Goal: Task Accomplishment & Management: Complete application form

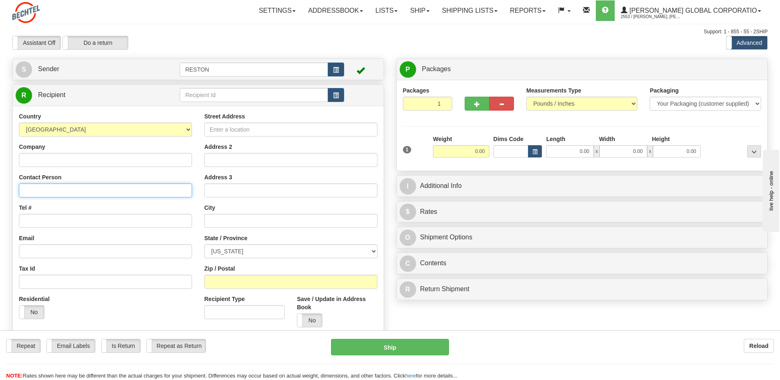
click at [58, 189] on input "Contact Person" at bounding box center [105, 190] width 173 height 14
type input "[PERSON_NAME]"
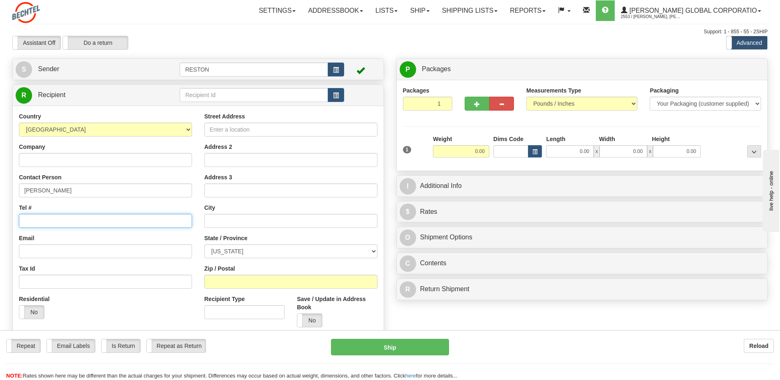
click at [142, 220] on input "Tel #" at bounding box center [105, 221] width 173 height 14
drag, startPoint x: 56, startPoint y: 221, endPoint x: 65, endPoint y: 220, distance: 9.1
click at [56, 221] on input "Tel #" at bounding box center [105, 221] width 173 height 14
paste input "[PHONE_NUMBER]"
type input "[PHONE_NUMBER]"
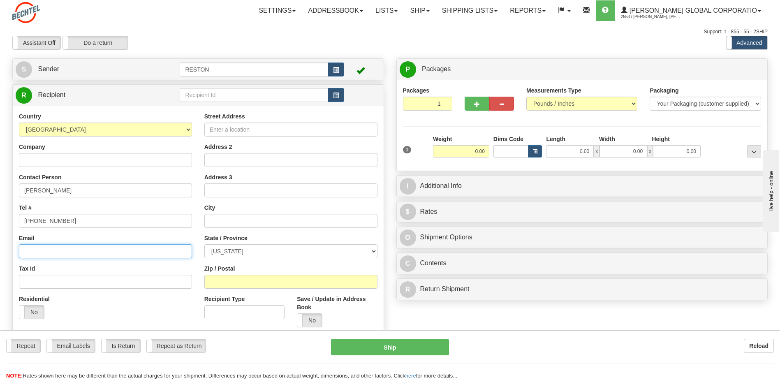
click at [82, 252] on input "Email" at bounding box center [105, 251] width 173 height 14
paste input "[EMAIL_ADDRESS][PERSON_NAME][DOMAIN_NAME]"
type input "[EMAIL_ADDRESS][PERSON_NAME][DOMAIN_NAME]"
click at [257, 132] on input "Street Address" at bounding box center [290, 130] width 173 height 14
click at [238, 131] on input "Street Address" at bounding box center [290, 130] width 173 height 14
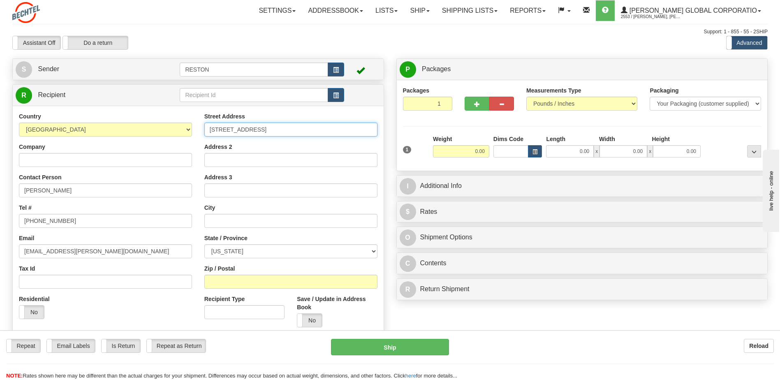
type input "[STREET_ADDRESS]"
click at [244, 235] on label "State / Province" at bounding box center [225, 238] width 43 height 8
click at [244, 244] on select "[US_STATE] [US_STATE] [US_STATE] [US_STATE] Armed Forces America Armed Forces E…" at bounding box center [290, 251] width 173 height 14
click at [245, 219] on input "text" at bounding box center [290, 221] width 173 height 14
type input "Cocoa"
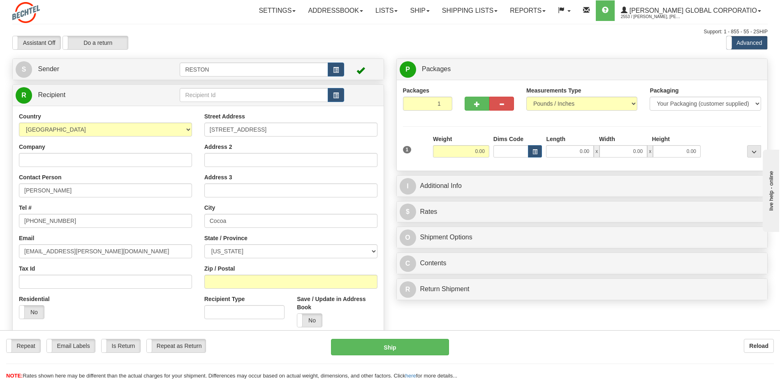
click at [227, 242] on div "State / Province [US_STATE] [US_STATE] [US_STATE] [US_STATE] Armed Forces Ameri…" at bounding box center [290, 246] width 173 height 24
click at [234, 250] on select "[US_STATE] [US_STATE] [US_STATE] [US_STATE] Armed Forces America Armed Forces E…" at bounding box center [290, 251] width 173 height 14
select select "FL"
click at [204, 244] on select "[US_STATE] [US_STATE] [US_STATE] [US_STATE] Armed Forces America Armed Forces E…" at bounding box center [290, 251] width 173 height 14
click at [256, 284] on input "Zip / Postal" at bounding box center [290, 282] width 173 height 14
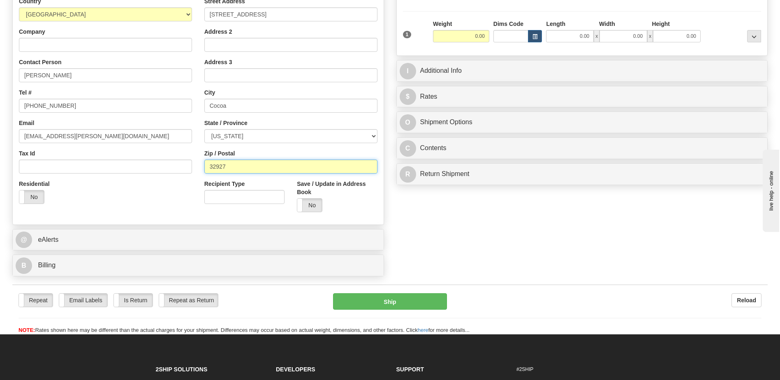
scroll to position [164, 0]
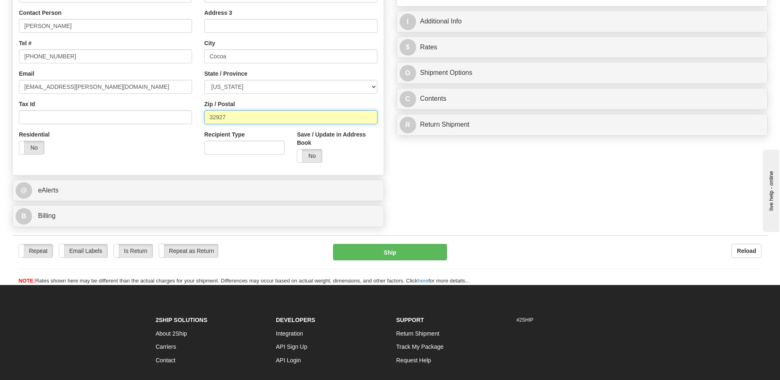
type input "32927"
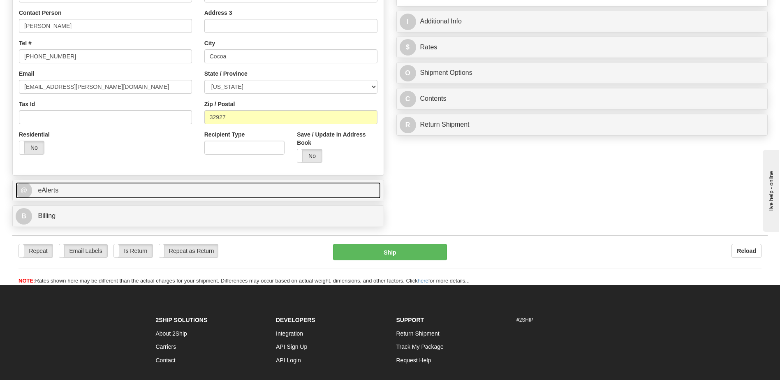
click at [69, 189] on link "@ eAlerts" at bounding box center [198, 190] width 365 height 17
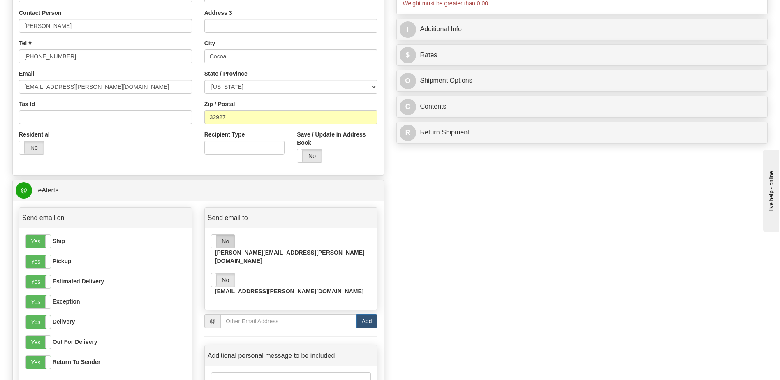
drag, startPoint x: 226, startPoint y: 243, endPoint x: 222, endPoint y: 221, distance: 22.6
click at [226, 243] on label "No" at bounding box center [222, 241] width 23 height 13
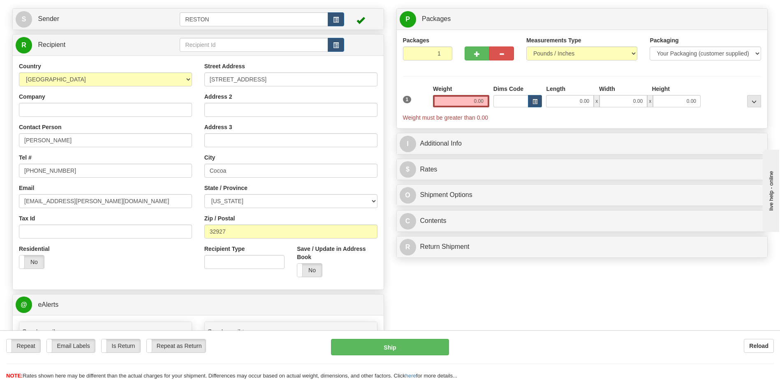
scroll to position [0, 0]
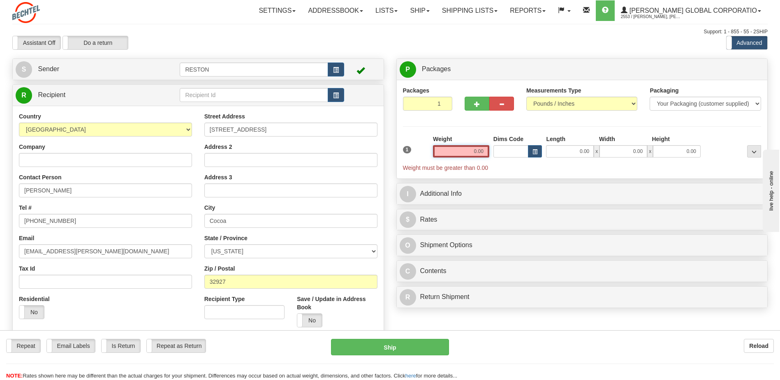
click at [470, 152] on input "0.00" at bounding box center [461, 151] width 56 height 12
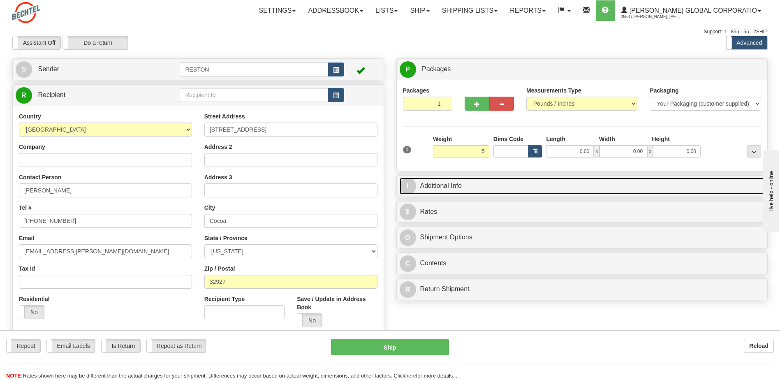
type input "5.00"
click at [463, 186] on link "I Additional Info" at bounding box center [582, 186] width 365 height 17
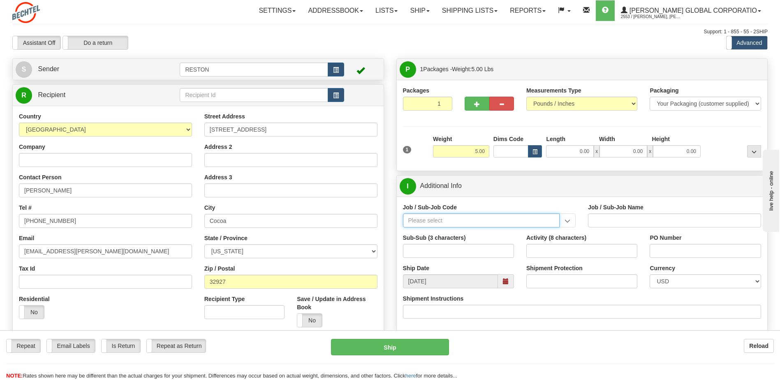
click at [505, 220] on input "Job / Sub-Job Code" at bounding box center [481, 220] width 157 height 14
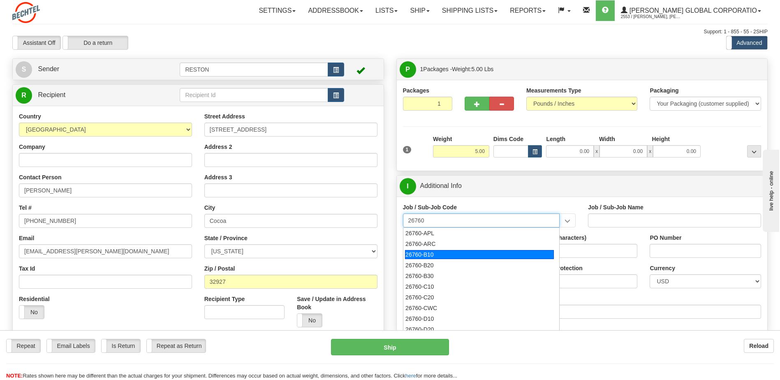
click at [425, 257] on div "26760-B10" at bounding box center [479, 254] width 149 height 9
type input "26760-B10"
type input "POLAND AP1000 ENGINEERING DEVELOPMENT - HOME OFFI"
type input "26760-B10"
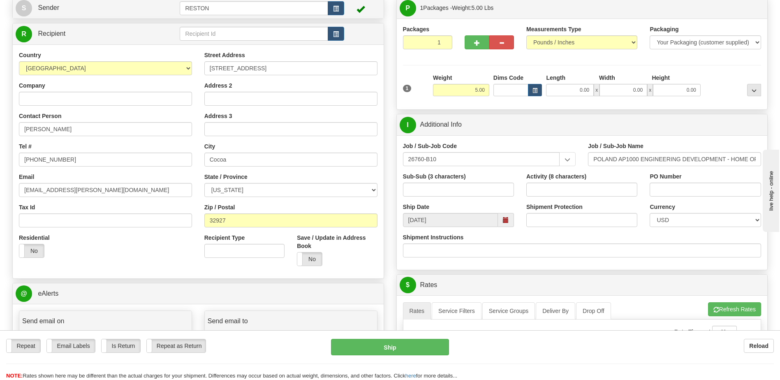
scroll to position [82, 0]
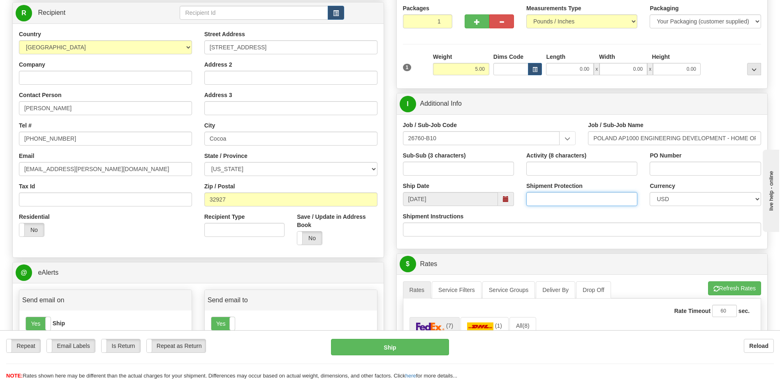
click at [597, 192] on input "Shipment Protection" at bounding box center [581, 199] width 111 height 14
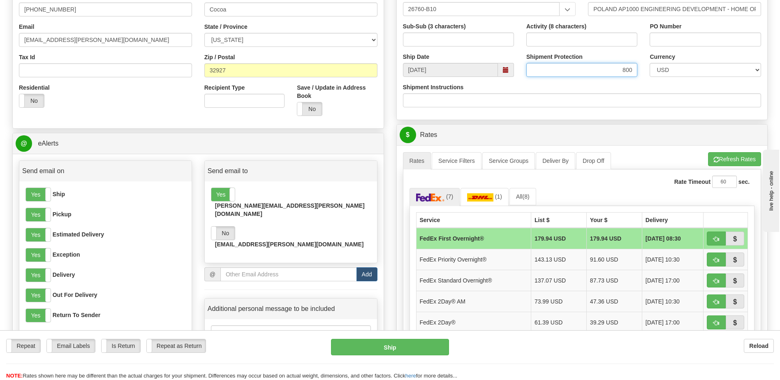
scroll to position [247, 0]
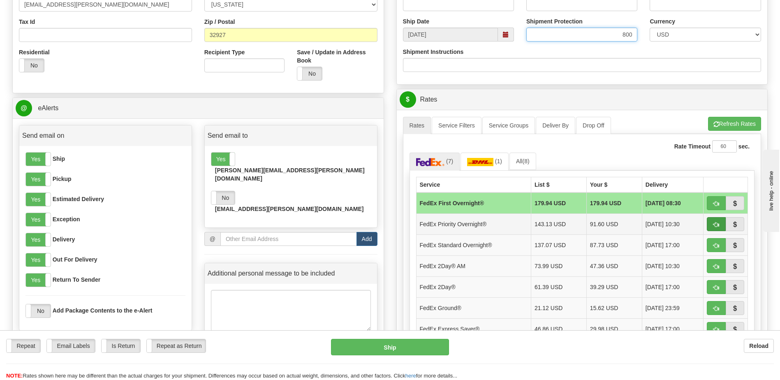
type input "800"
click at [713, 227] on span "button" at bounding box center [716, 224] width 6 height 5
type input "01"
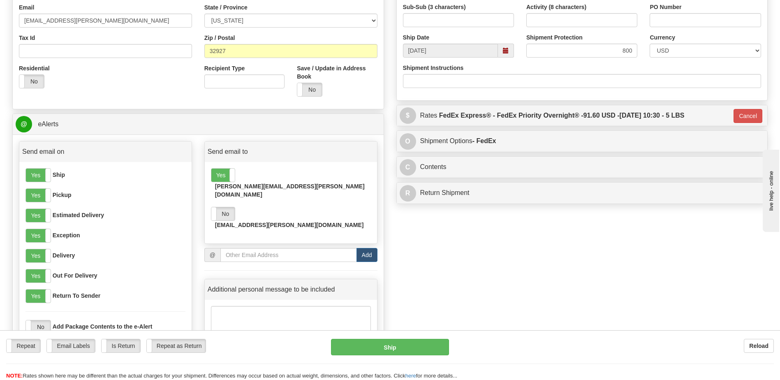
scroll to position [206, 0]
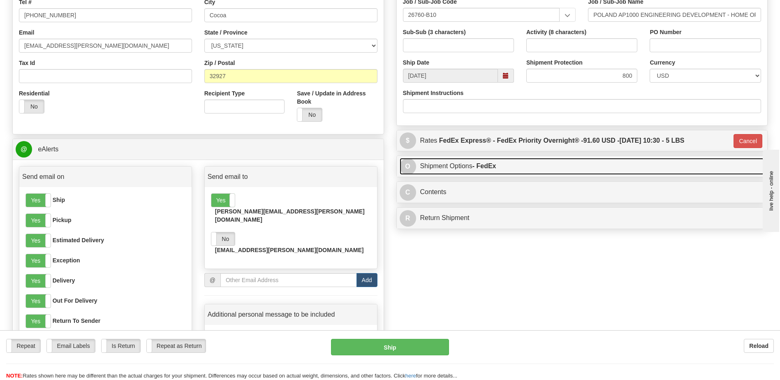
click at [532, 167] on link "O Shipment Options - FedEx" at bounding box center [582, 166] width 365 height 17
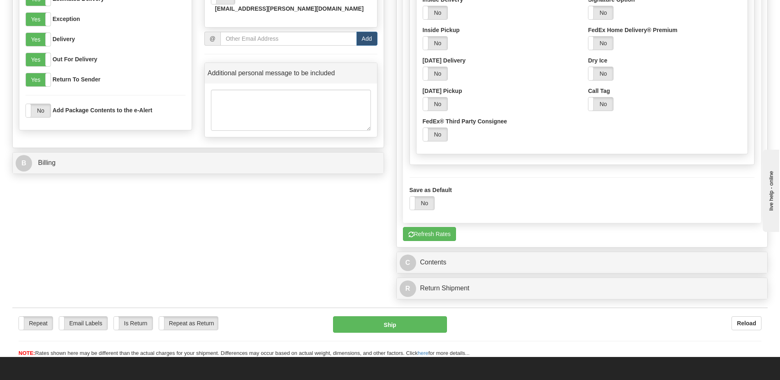
scroll to position [535, 0]
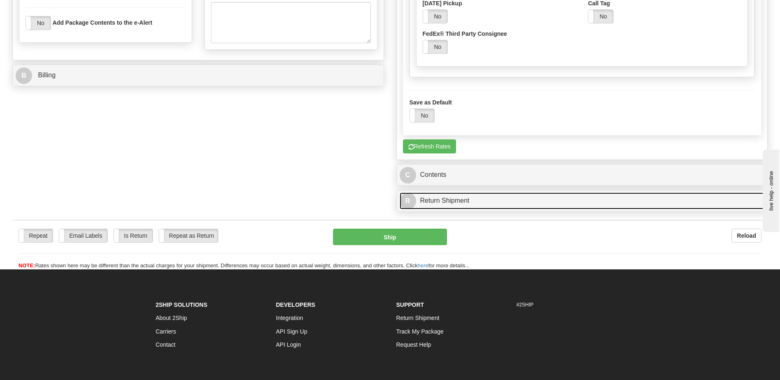
click at [449, 204] on link "R Return Shipment" at bounding box center [582, 200] width 365 height 17
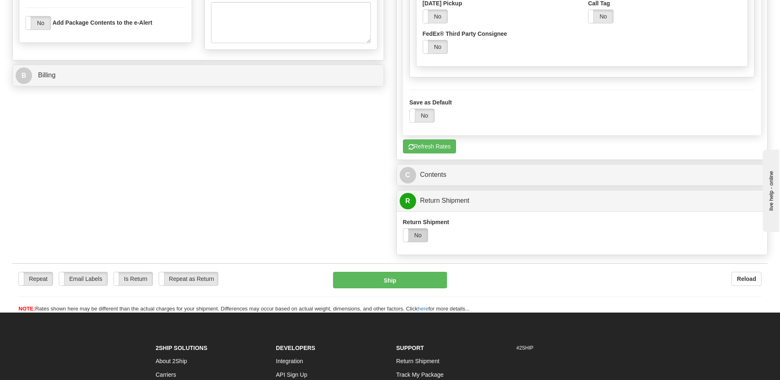
click at [421, 236] on label "No" at bounding box center [415, 235] width 25 height 13
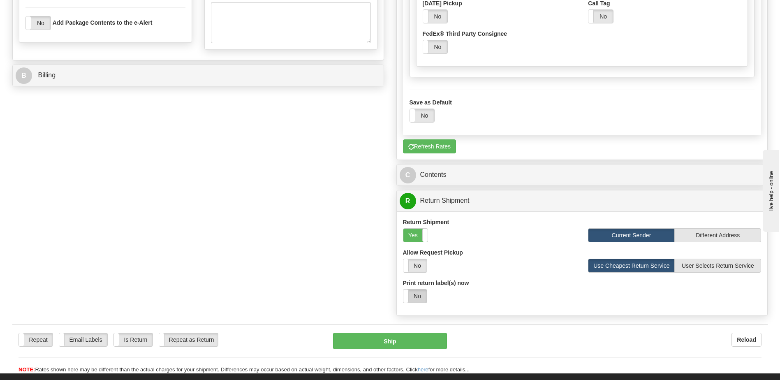
click at [420, 294] on label "No" at bounding box center [414, 295] width 23 height 13
select select "1"
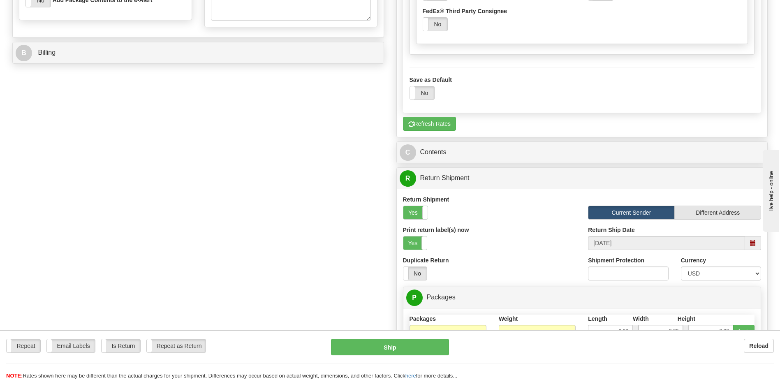
scroll to position [617, 0]
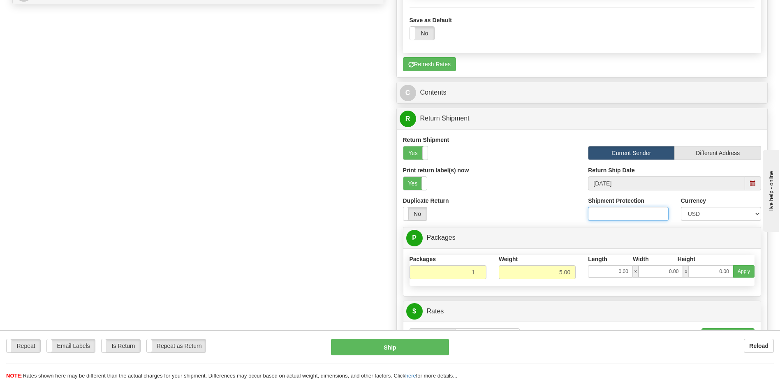
click at [626, 213] on input "Shipment Protection" at bounding box center [628, 214] width 80 height 14
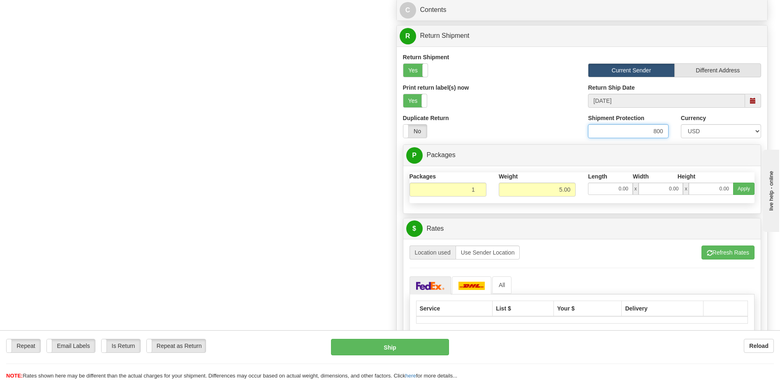
scroll to position [699, 0]
type input "800"
click at [558, 134] on div "Yes No" at bounding box center [489, 132] width 173 height 14
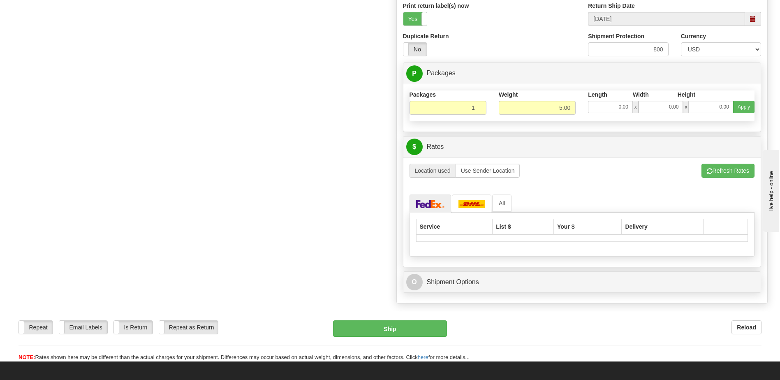
scroll to position [822, 0]
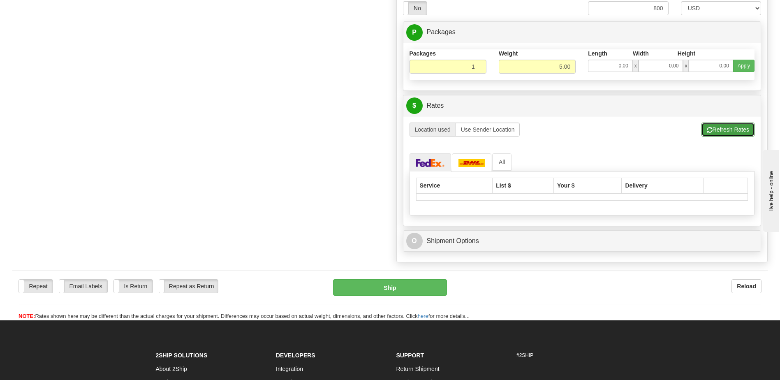
click at [726, 129] on button "Refresh Rates" at bounding box center [728, 130] width 53 height 14
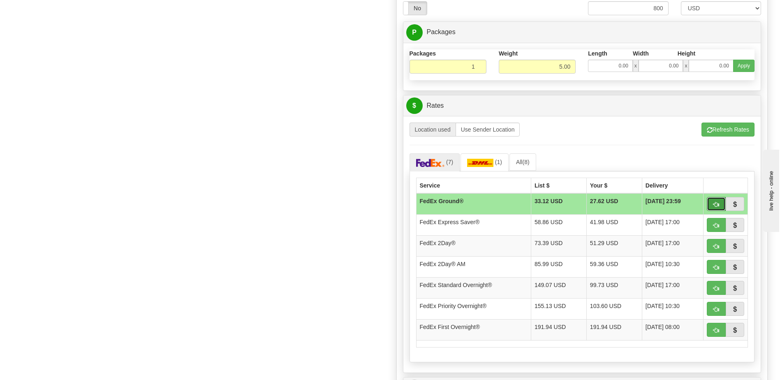
click at [713, 202] on span "button" at bounding box center [716, 204] width 6 height 5
type input "92"
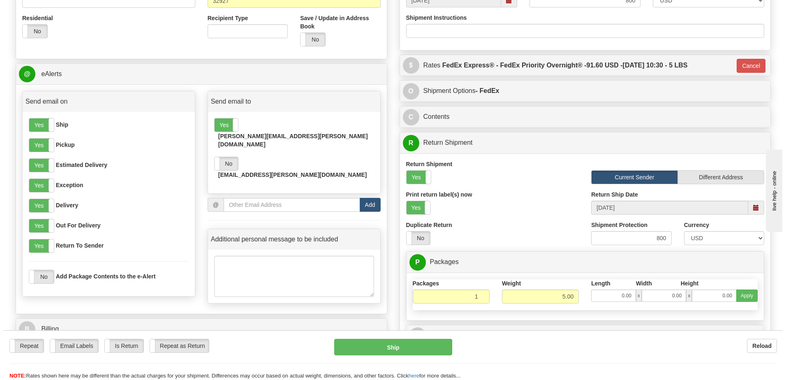
scroll to position [288, 0]
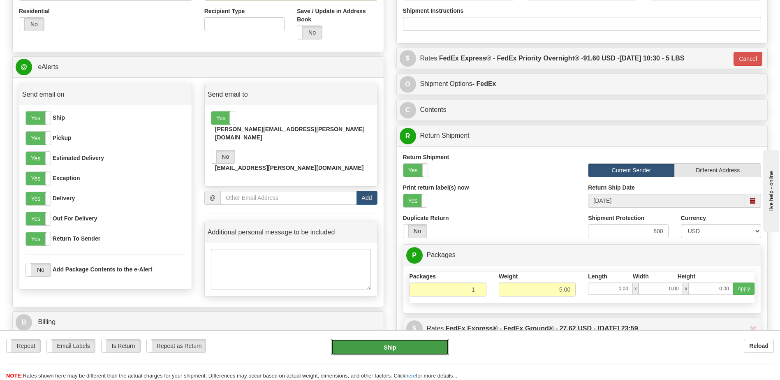
click at [381, 347] on button "Ship" at bounding box center [390, 347] width 118 height 16
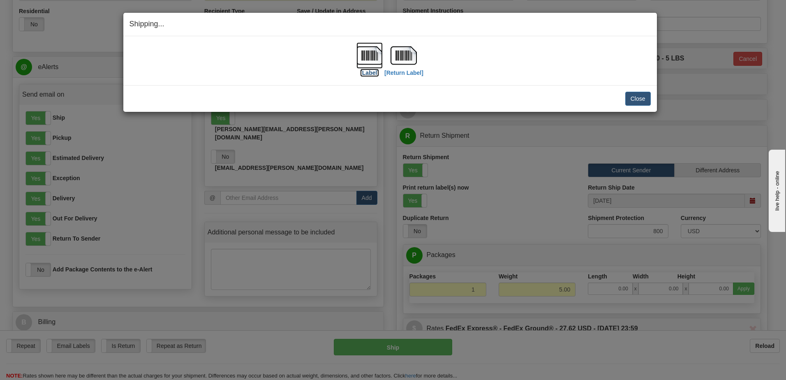
click at [365, 72] on label "[Label]" at bounding box center [369, 73] width 19 height 8
click at [403, 73] on label "[Return Label]" at bounding box center [403, 73] width 39 height 8
